Goal: Information Seeking & Learning: Learn about a topic

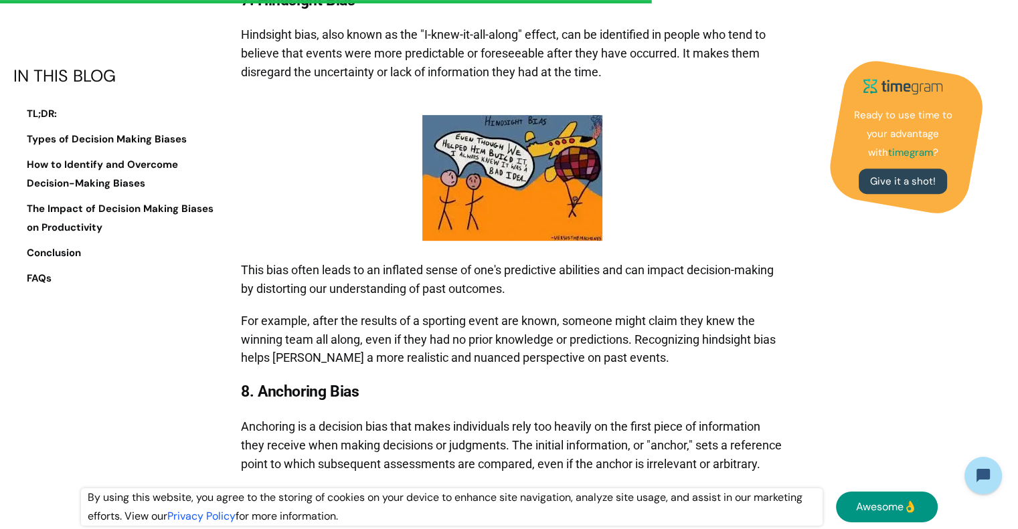
scroll to position [5584, 0]
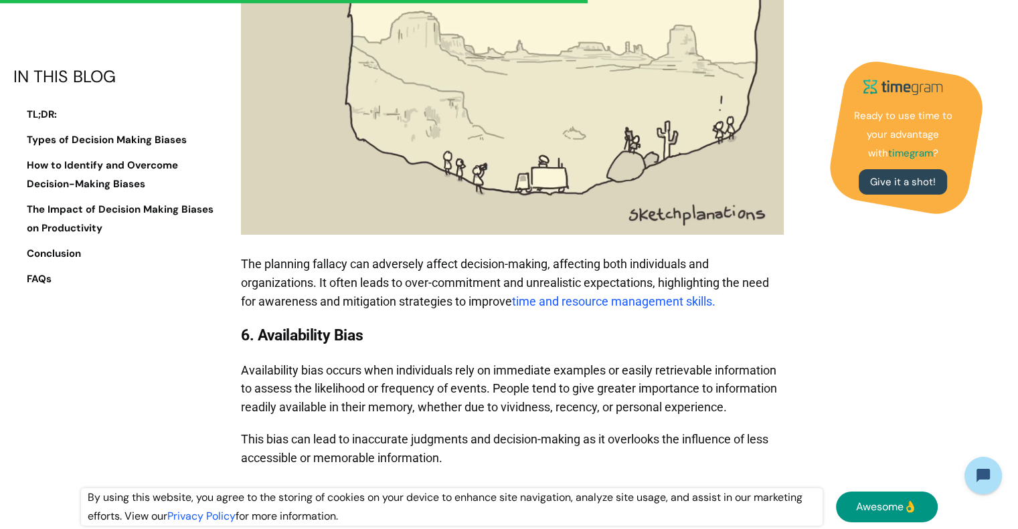
scroll to position [4479, 0]
copy strong "Conscious Recognition of Biases"
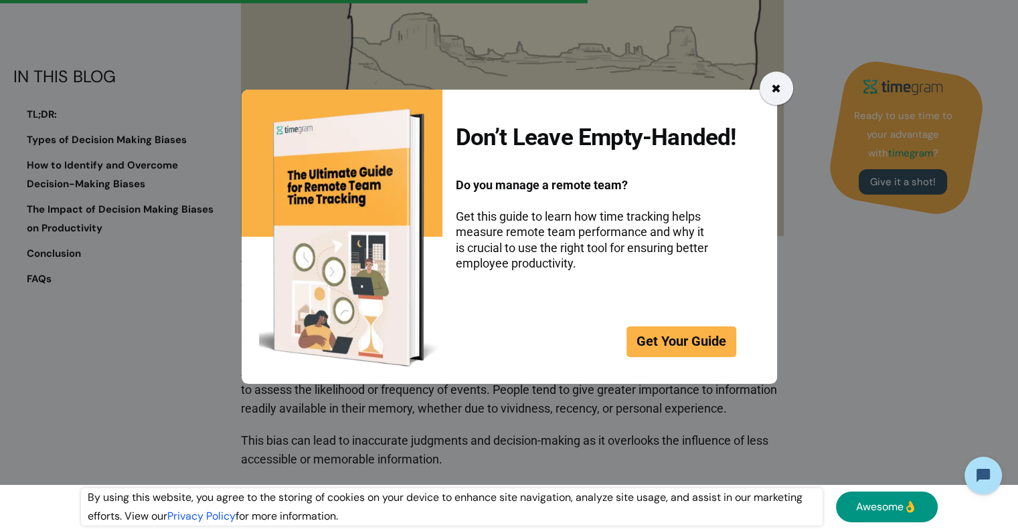
click at [774, 87] on div "✖" at bounding box center [776, 89] width 10 height 19
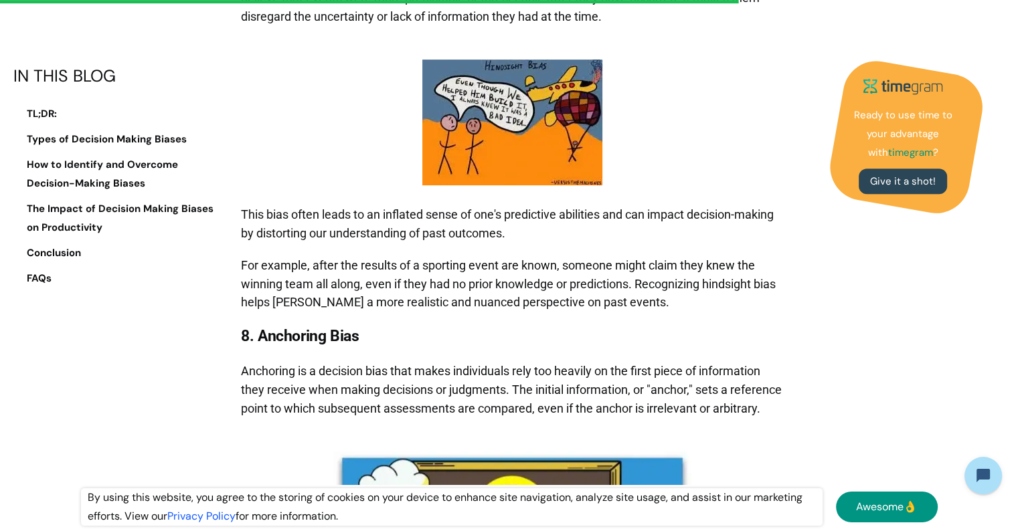
scroll to position [5632, 0]
drag, startPoint x: 453, startPoint y: 243, endPoint x: 747, endPoint y: 302, distance: 299.6
copy div "Challenging Assumptions and Beliefs Questioning your assumptions and beliefs ca…"
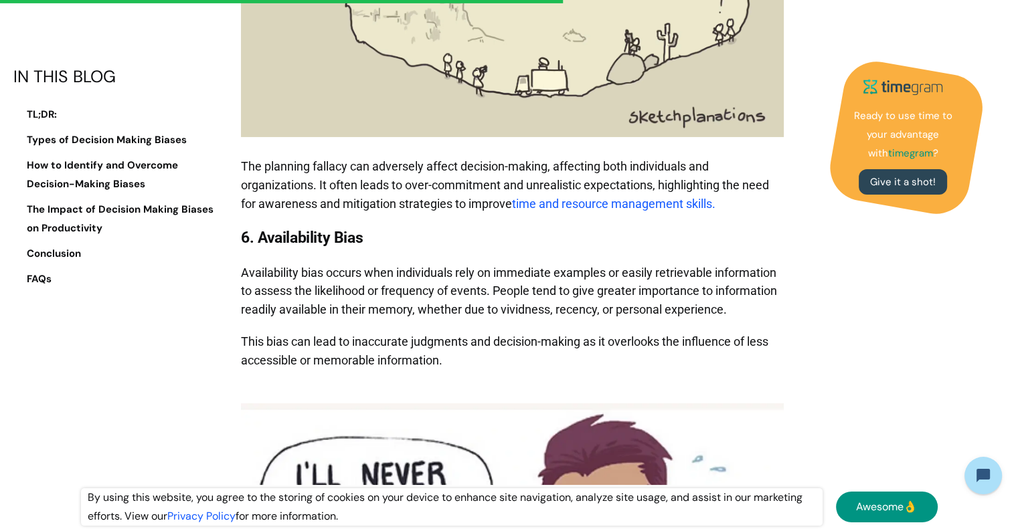
scroll to position [4620, 0]
